Goal: Transaction & Acquisition: Purchase product/service

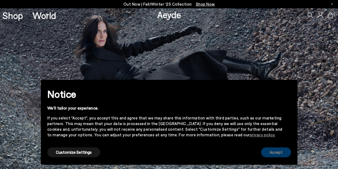
click at [270, 150] on button "Accept" at bounding box center [276, 152] width 30 height 10
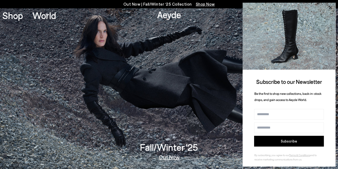
click at [331, 9] on icon at bounding box center [330, 7] width 7 height 7
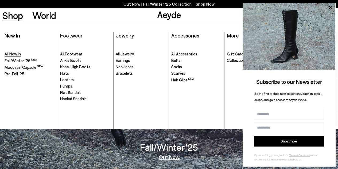
click at [11, 55] on span "All New In" at bounding box center [13, 53] width 16 height 5
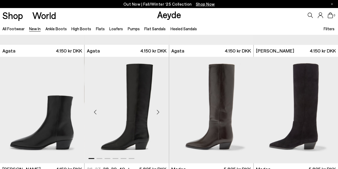
scroll to position [374, 0]
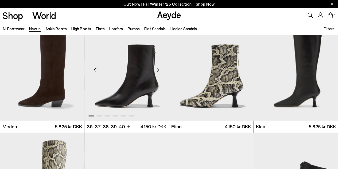
click at [158, 70] on div "Next slide" at bounding box center [158, 69] width 16 height 16
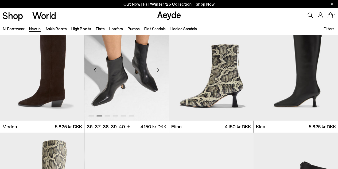
click at [158, 70] on div "Next slide" at bounding box center [158, 69] width 16 height 16
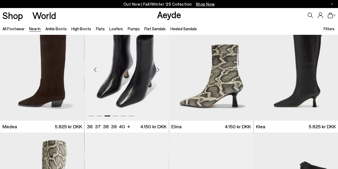
click at [158, 70] on div "Next slide" at bounding box center [158, 69] width 16 height 16
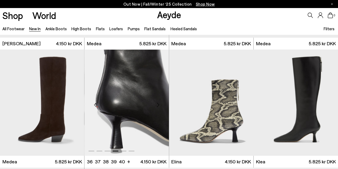
scroll to position [347, 0]
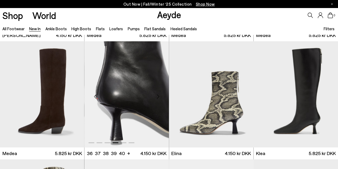
click at [160, 96] on div "Next slide" at bounding box center [158, 96] width 16 height 16
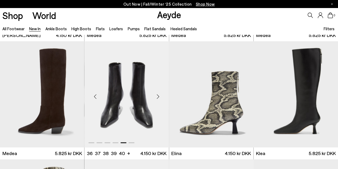
click at [160, 96] on div "Next slide" at bounding box center [158, 96] width 16 height 16
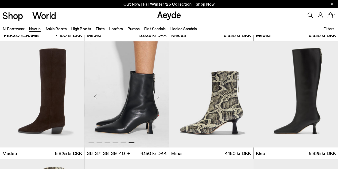
click at [160, 96] on div "Next slide" at bounding box center [158, 96] width 16 height 16
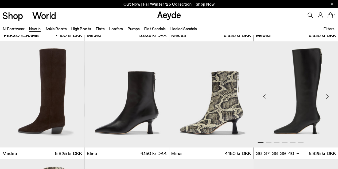
click at [325, 95] on div "Next slide" at bounding box center [327, 96] width 16 height 16
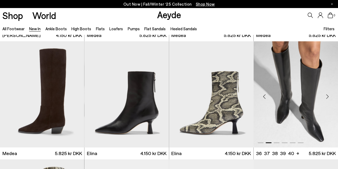
click at [325, 95] on div "Next slide" at bounding box center [327, 96] width 16 height 16
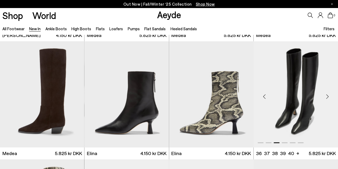
click at [325, 95] on div "Next slide" at bounding box center [327, 96] width 16 height 16
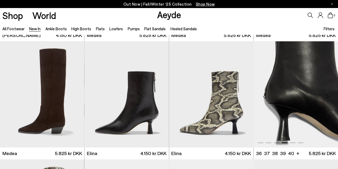
click at [325, 95] on div "Next slide" at bounding box center [327, 96] width 16 height 16
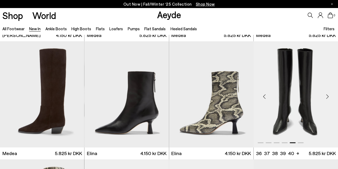
click at [325, 95] on div "Next slide" at bounding box center [327, 96] width 16 height 16
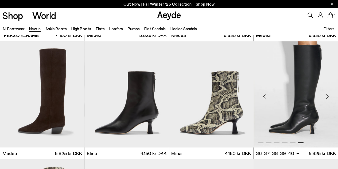
click at [325, 95] on div "Next slide" at bounding box center [327, 96] width 16 height 16
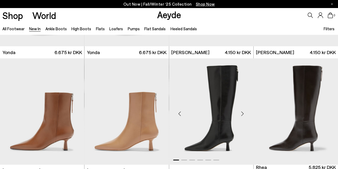
scroll to position [802, 0]
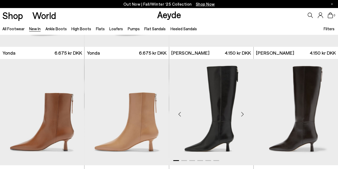
click at [245, 112] on div "Next slide" at bounding box center [243, 114] width 16 height 16
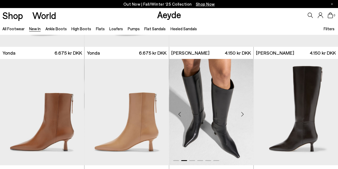
click at [245, 112] on div "Next slide" at bounding box center [243, 114] width 16 height 16
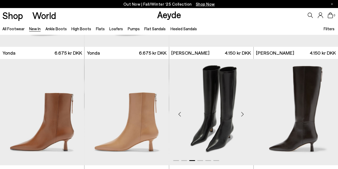
click at [245, 112] on div "Next slide" at bounding box center [243, 114] width 16 height 16
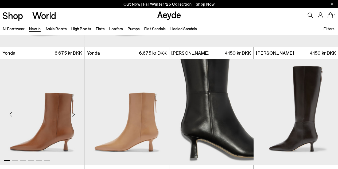
click at [74, 113] on div "Next slide" at bounding box center [73, 114] width 16 height 16
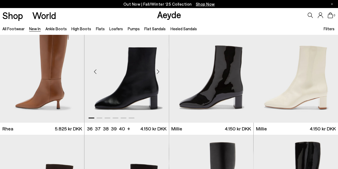
scroll to position [1069, 0]
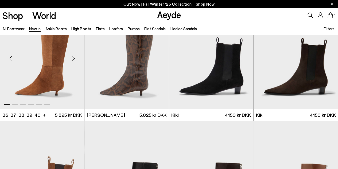
scroll to position [1630, 0]
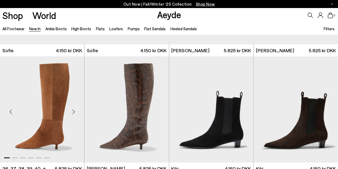
click at [74, 111] on div "Next slide" at bounding box center [73, 111] width 16 height 16
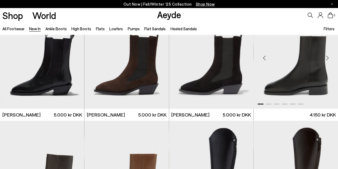
scroll to position [1897, 0]
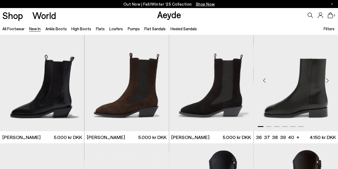
click at [330, 80] on div "Next slide" at bounding box center [327, 80] width 16 height 16
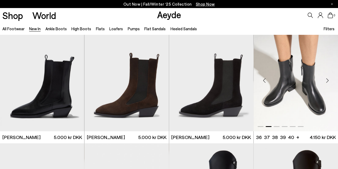
click at [326, 80] on div "Next slide" at bounding box center [327, 80] width 16 height 16
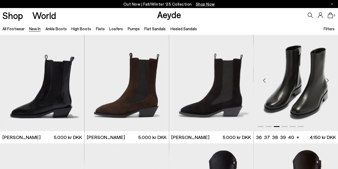
click at [326, 80] on div "Next slide" at bounding box center [327, 80] width 16 height 16
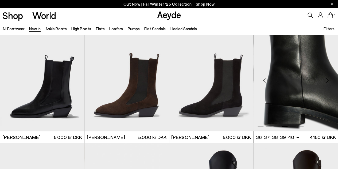
click at [326, 80] on div "Next slide" at bounding box center [327, 80] width 16 height 16
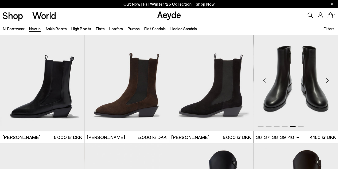
click at [326, 80] on div "Next slide" at bounding box center [327, 80] width 16 height 16
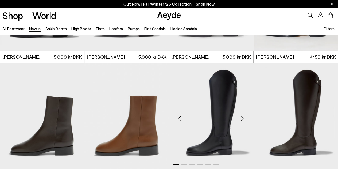
scroll to position [2004, 0]
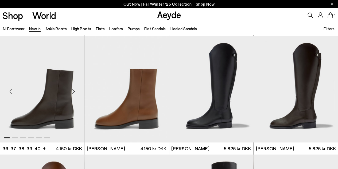
click at [75, 91] on div "Next slide" at bounding box center [73, 91] width 16 height 16
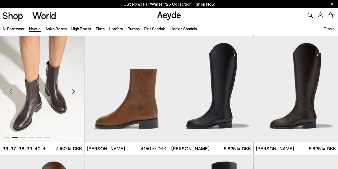
click at [75, 91] on div "Next slide" at bounding box center [73, 91] width 16 height 16
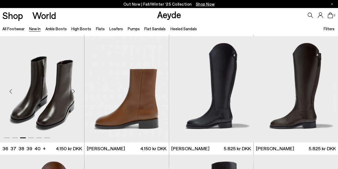
click at [75, 91] on div "Next slide" at bounding box center [73, 91] width 16 height 16
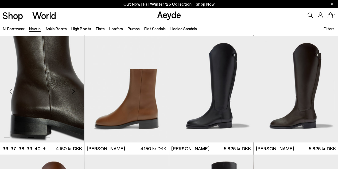
click at [75, 91] on div "Next slide" at bounding box center [73, 91] width 16 height 16
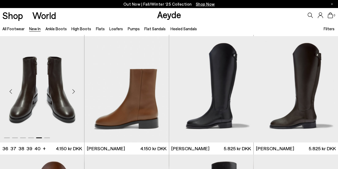
click at [75, 91] on div "Next slide" at bounding box center [73, 91] width 16 height 16
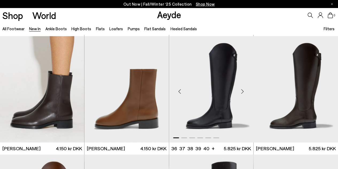
click at [244, 92] on div "Next slide" at bounding box center [243, 91] width 16 height 16
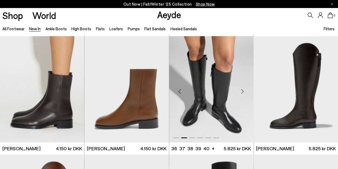
click at [244, 92] on div "Next slide" at bounding box center [243, 91] width 16 height 16
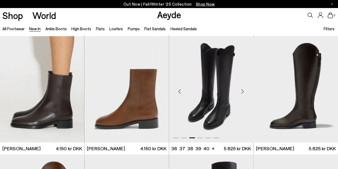
click at [244, 92] on div "Next slide" at bounding box center [243, 91] width 16 height 16
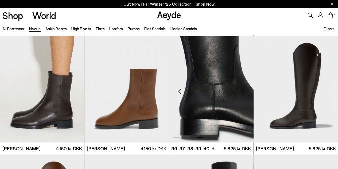
click at [244, 92] on div "Next slide" at bounding box center [243, 91] width 16 height 16
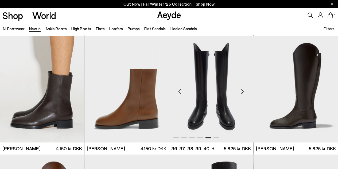
click at [244, 92] on div "Next slide" at bounding box center [243, 91] width 16 height 16
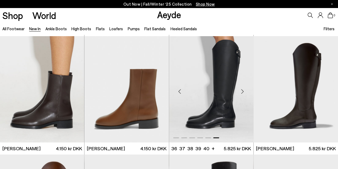
click at [244, 92] on div "Next slide" at bounding box center [243, 91] width 16 height 16
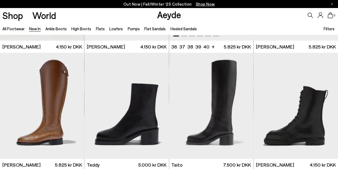
scroll to position [2111, 0]
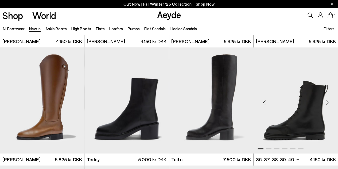
click at [328, 103] on div "Next slide" at bounding box center [327, 102] width 16 height 16
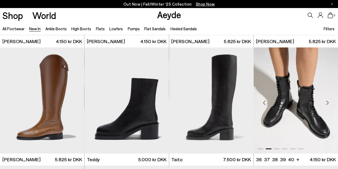
click at [328, 103] on div "Next slide" at bounding box center [327, 102] width 16 height 16
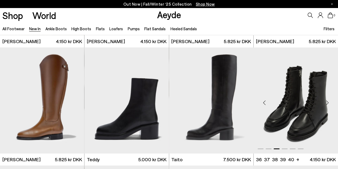
click at [328, 103] on div "Next slide" at bounding box center [327, 102] width 16 height 16
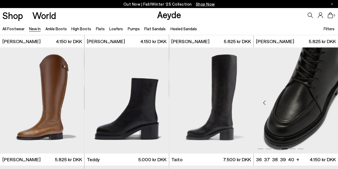
click at [328, 103] on div "Next slide" at bounding box center [327, 102] width 16 height 16
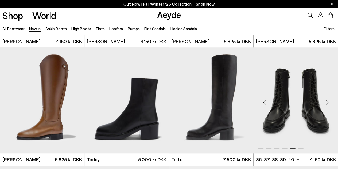
click at [328, 103] on div "Next slide" at bounding box center [327, 102] width 16 height 16
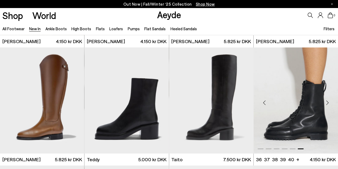
click at [328, 103] on div "Next slide" at bounding box center [327, 102] width 16 height 16
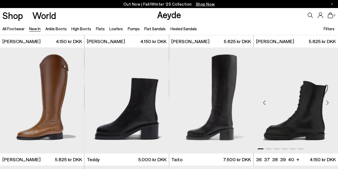
click at [328, 103] on div "Next slide" at bounding box center [327, 102] width 16 height 16
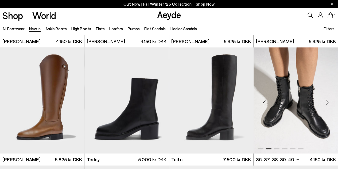
click at [328, 103] on div "Next slide" at bounding box center [327, 102] width 16 height 16
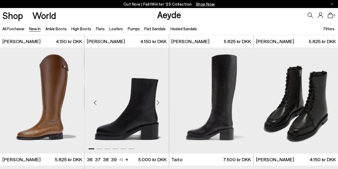
click at [158, 102] on div "Next slide" at bounding box center [158, 102] width 16 height 16
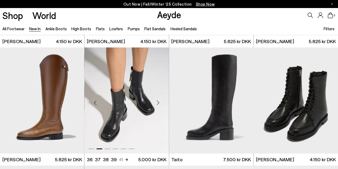
click at [158, 102] on div "Next slide" at bounding box center [158, 102] width 16 height 16
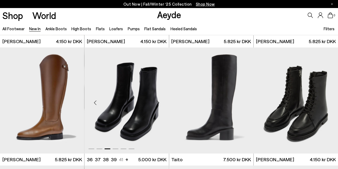
click at [158, 102] on div "Next slide" at bounding box center [158, 102] width 16 height 16
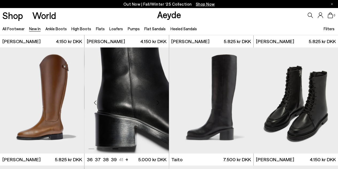
click at [158, 102] on div "Next slide" at bounding box center [158, 102] width 16 height 16
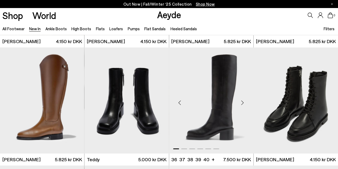
click at [244, 104] on div "Next slide" at bounding box center [243, 102] width 16 height 16
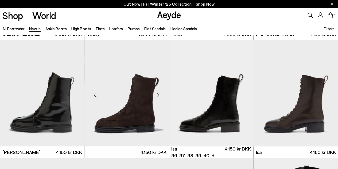
scroll to position [2245, 0]
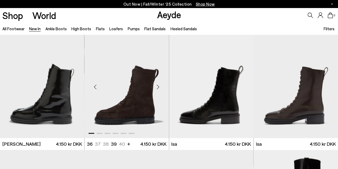
click at [159, 87] on div "Next slide" at bounding box center [158, 87] width 16 height 16
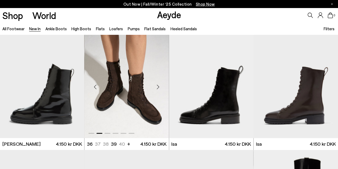
click at [158, 87] on div "Next slide" at bounding box center [158, 87] width 16 height 16
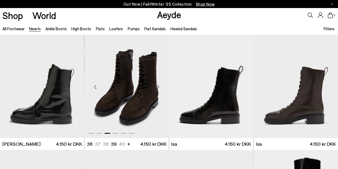
click at [158, 87] on div "Next slide" at bounding box center [158, 87] width 16 height 16
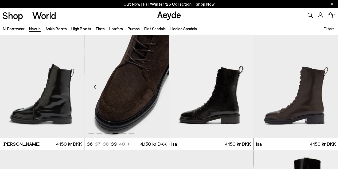
click at [158, 87] on div "Next slide" at bounding box center [158, 87] width 16 height 16
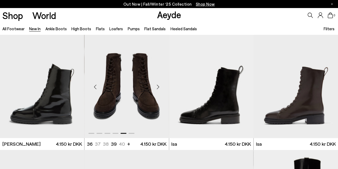
click at [158, 87] on div "Next slide" at bounding box center [158, 87] width 16 height 16
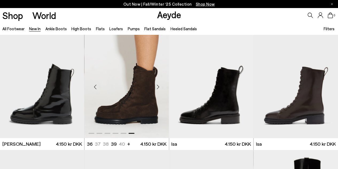
click at [158, 87] on div "Next slide" at bounding box center [158, 87] width 16 height 16
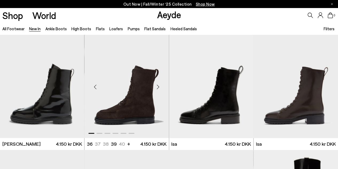
click at [158, 87] on div "Next slide" at bounding box center [158, 87] width 16 height 16
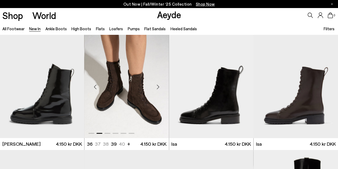
click at [158, 87] on div "Next slide" at bounding box center [158, 87] width 16 height 16
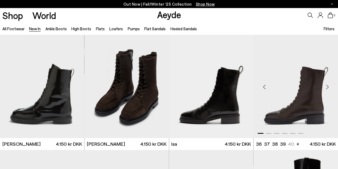
click at [327, 87] on div "Next slide" at bounding box center [327, 87] width 16 height 16
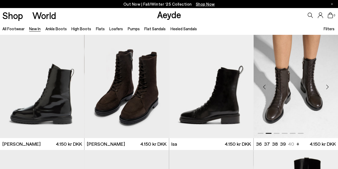
click at [327, 87] on div "Next slide" at bounding box center [327, 87] width 16 height 16
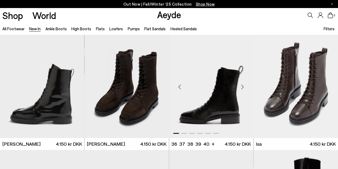
click at [243, 86] on div "Next slide" at bounding box center [243, 87] width 16 height 16
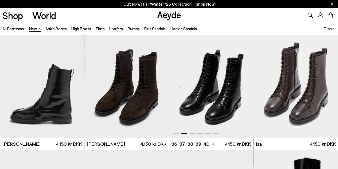
click at [243, 86] on div "Next slide" at bounding box center [243, 87] width 16 height 16
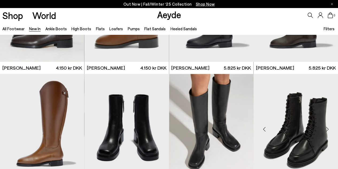
scroll to position [2111, 0]
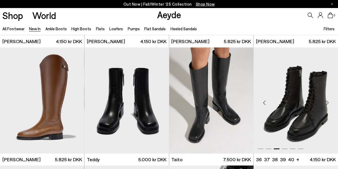
click at [300, 106] on img "3 / 6" at bounding box center [296, 100] width 84 height 106
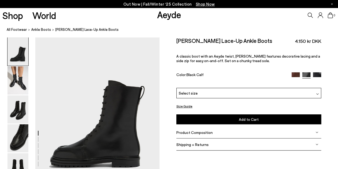
scroll to position [27, 0]
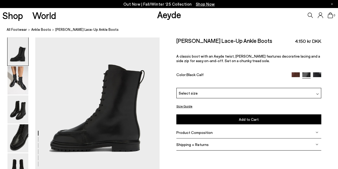
click at [292, 77] on div at bounding box center [306, 75] width 29 height 6
click at [297, 72] on img at bounding box center [296, 76] width 8 height 8
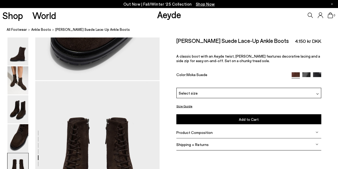
scroll to position [668, 0]
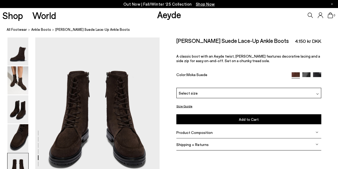
click at [313, 73] on img at bounding box center [317, 76] width 8 height 8
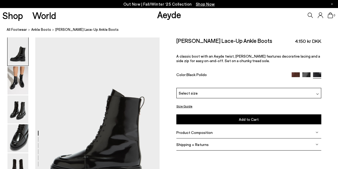
click at [305, 74] on img at bounding box center [306, 76] width 8 height 8
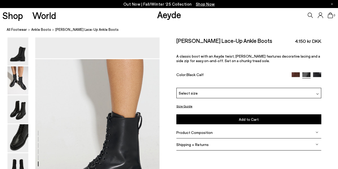
scroll to position [802, 0]
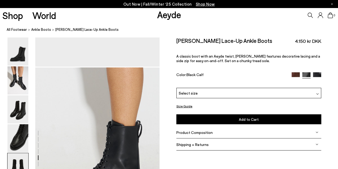
click at [191, 90] on span "Select size" at bounding box center [188, 93] width 19 height 6
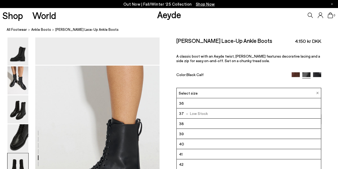
scroll to position [882, 0]
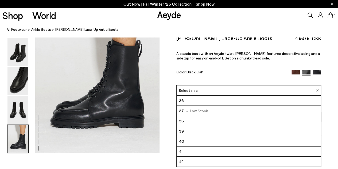
click at [337, 108] on div "Size Guide Shoes Belt Our shoes come in European sizing. The easiest way to mea…" at bounding box center [249, 93] width 179 height 118
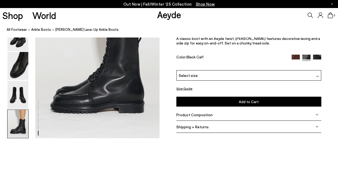
scroll to position [909, 0]
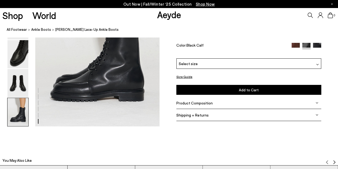
click at [200, 102] on span "Product Composition" at bounding box center [194, 102] width 36 height 5
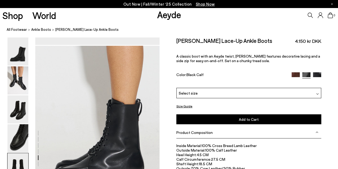
scroll to position [775, 0]
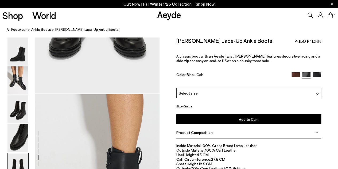
click at [204, 91] on div "Select size" at bounding box center [248, 93] width 145 height 10
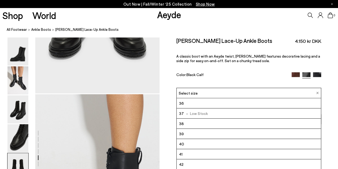
click at [195, 82] on div "[PERSON_NAME] Lace-Up Ankle Boots 4.150 kr DKK A classic boot with an Aeyde twi…" at bounding box center [248, 62] width 145 height 51
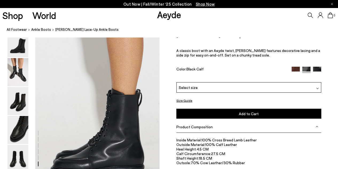
scroll to position [882, 0]
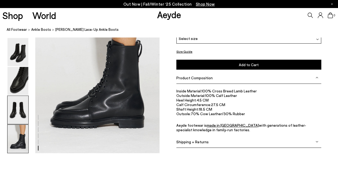
click at [17, 105] on img at bounding box center [17, 110] width 21 height 28
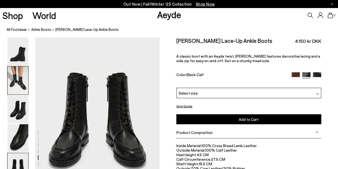
click at [17, 83] on img at bounding box center [17, 80] width 21 height 28
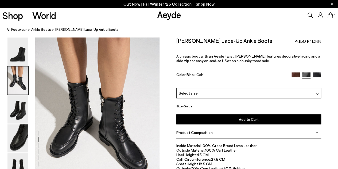
scroll to position [167, 0]
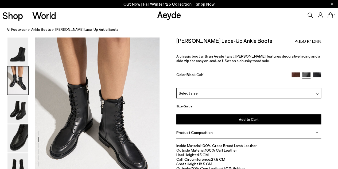
click at [26, 82] on img at bounding box center [17, 80] width 21 height 28
click at [15, 60] on img at bounding box center [17, 51] width 21 height 28
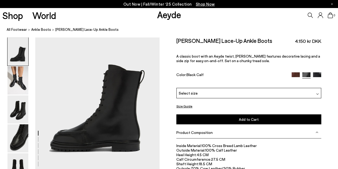
scroll to position [0, 0]
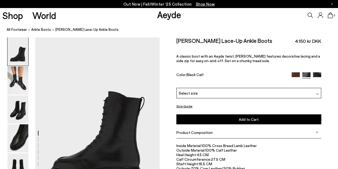
click at [233, 95] on div "Select size" at bounding box center [248, 93] width 145 height 10
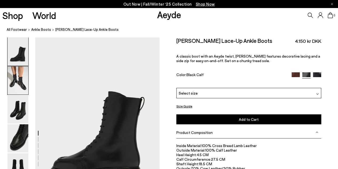
click at [25, 81] on img at bounding box center [17, 80] width 21 height 28
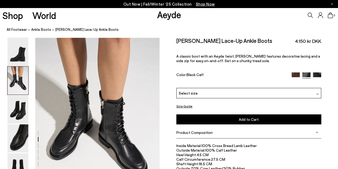
scroll to position [167, 0]
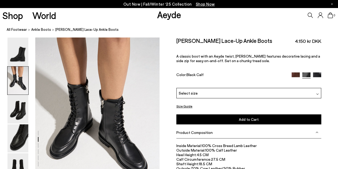
click at [204, 91] on div "Select size" at bounding box center [248, 93] width 145 height 10
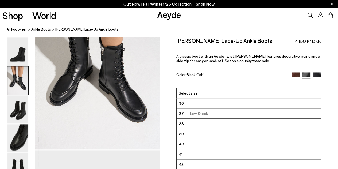
scroll to position [220, 0]
click at [220, 68] on div "[PERSON_NAME] Lace-Up Ankle Boots 4.150 kr DKK A classic boot with an Aeyde twi…" at bounding box center [248, 62] width 145 height 51
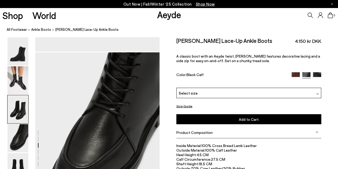
scroll to position [487, 0]
